Goal: Download file/media

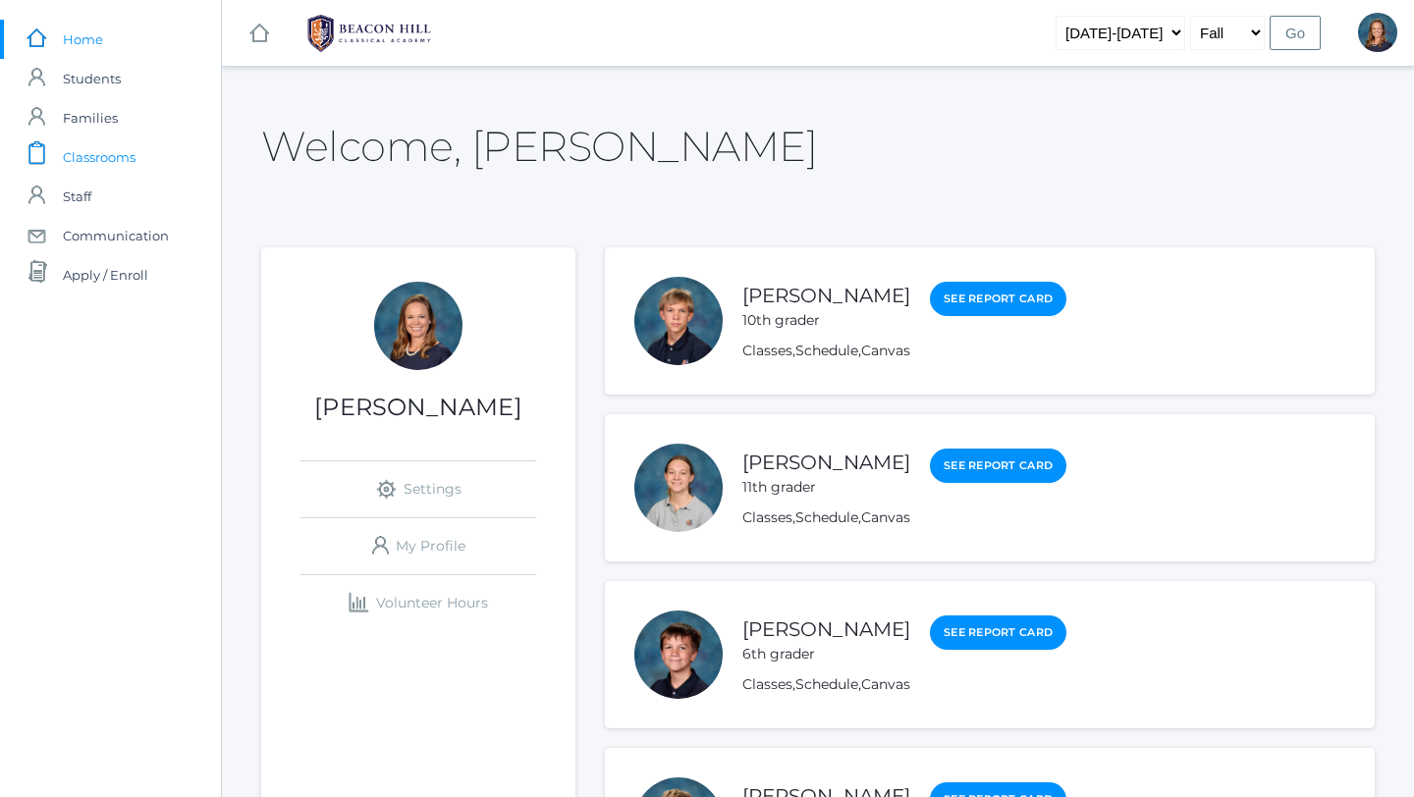
click at [112, 151] on span "Classrooms" at bounding box center [99, 156] width 73 height 39
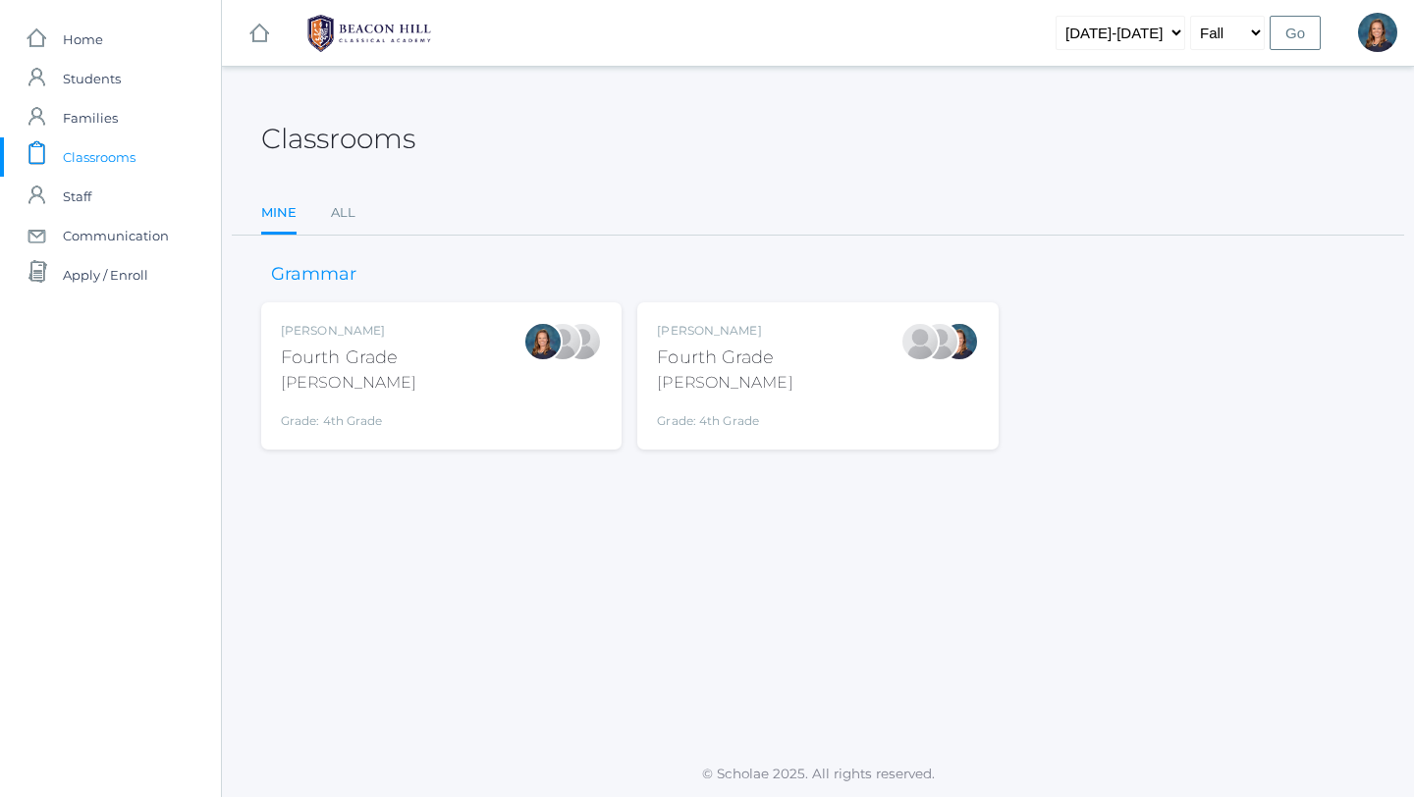
click at [398, 366] on div "Ellie Bradley Fourth Grade Bradley Grade: 4th Grade 04LA" at bounding box center [441, 376] width 321 height 108
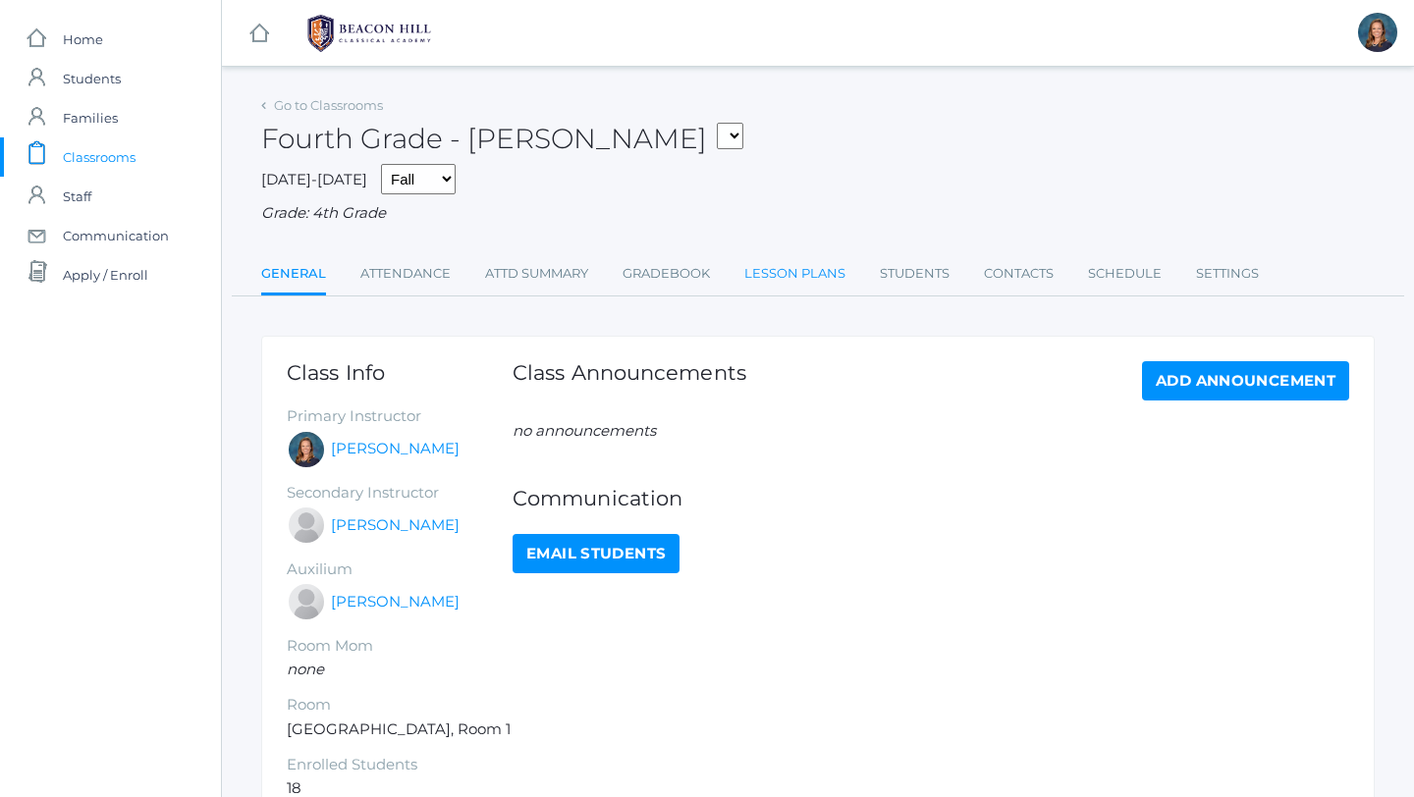
click at [801, 266] on link "Lesson Plans" at bounding box center [794, 273] width 101 height 39
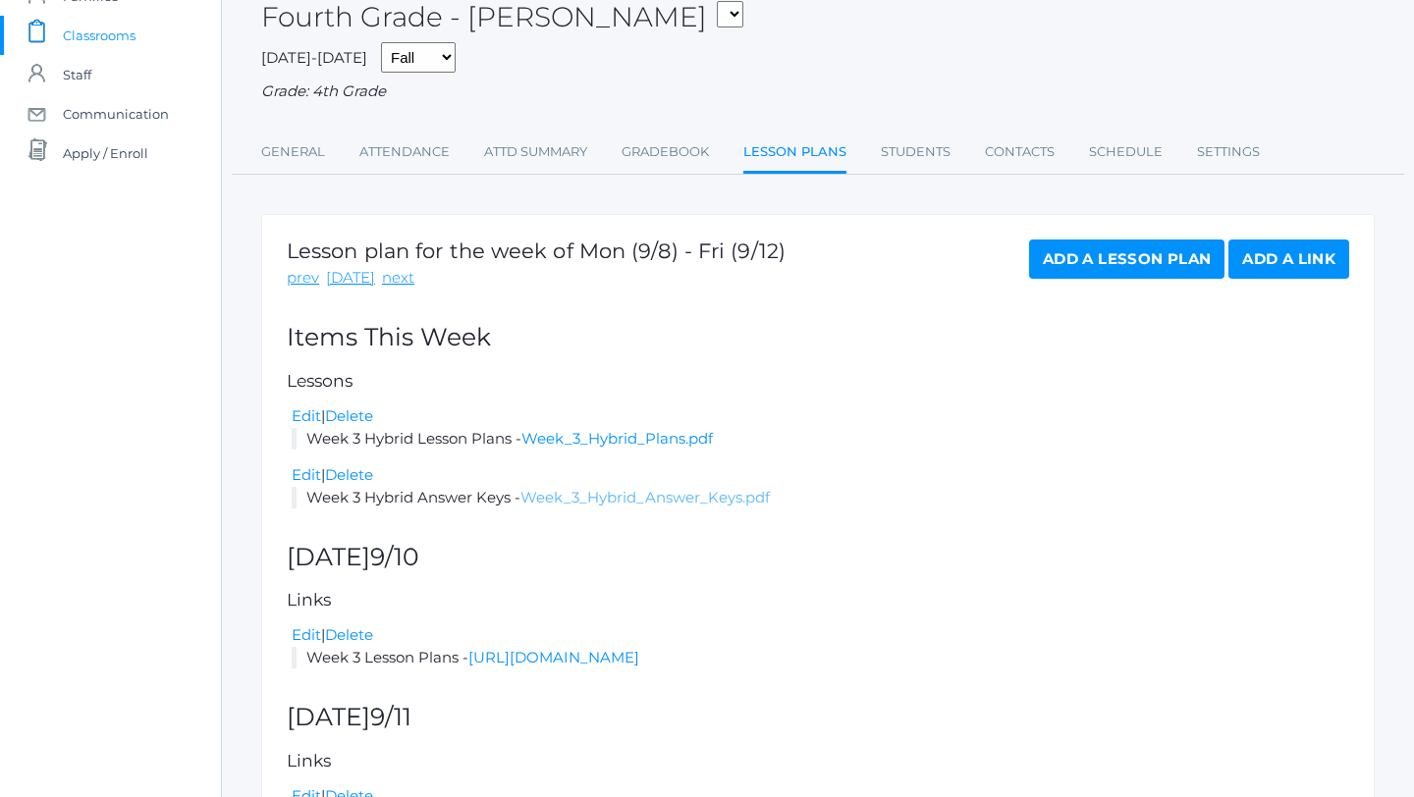
scroll to position [123, 0]
click at [611, 445] on link "Week_3_Hybrid_Plans.pdf" at bounding box center [618, 437] width 192 height 19
